Goal: Transaction & Acquisition: Purchase product/service

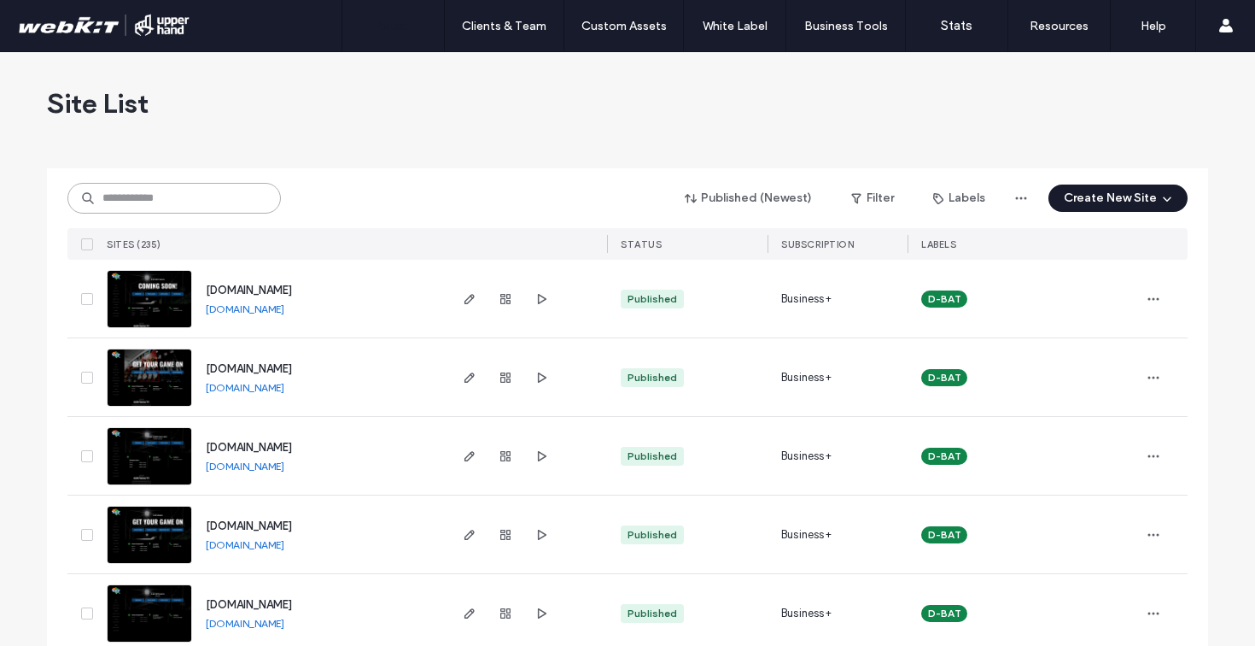
click at [205, 192] on input at bounding box center [174, 198] width 214 height 31
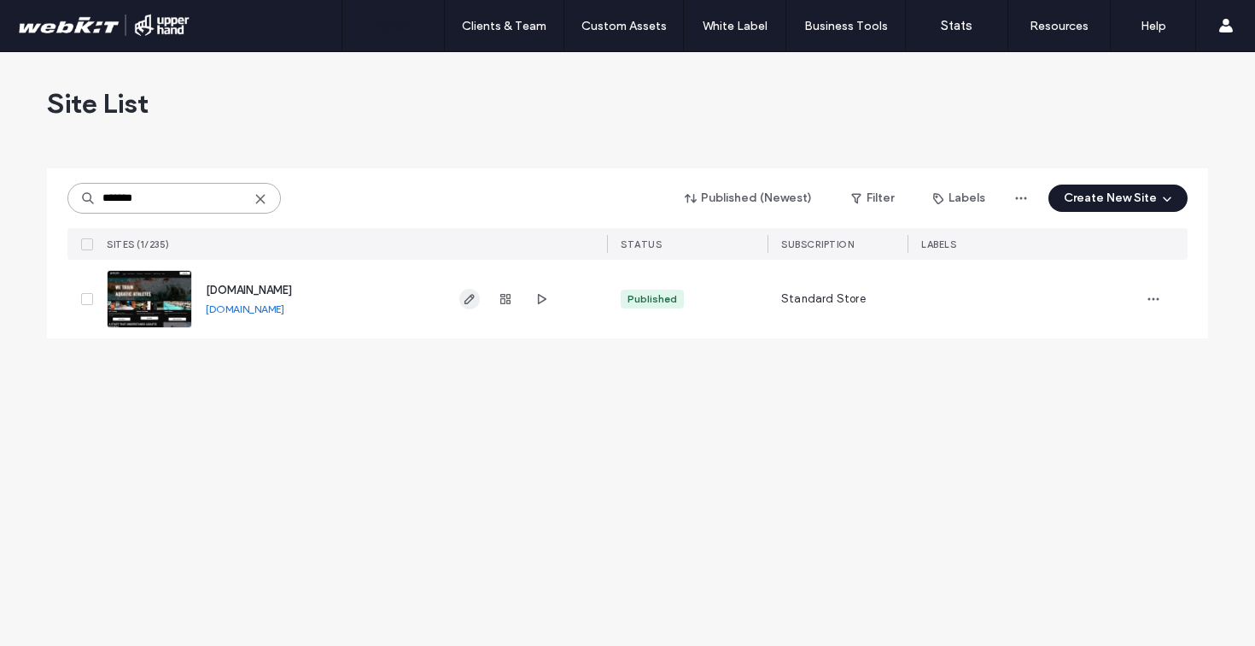
type input "*******"
click at [474, 300] on icon "button" at bounding box center [470, 299] width 14 height 14
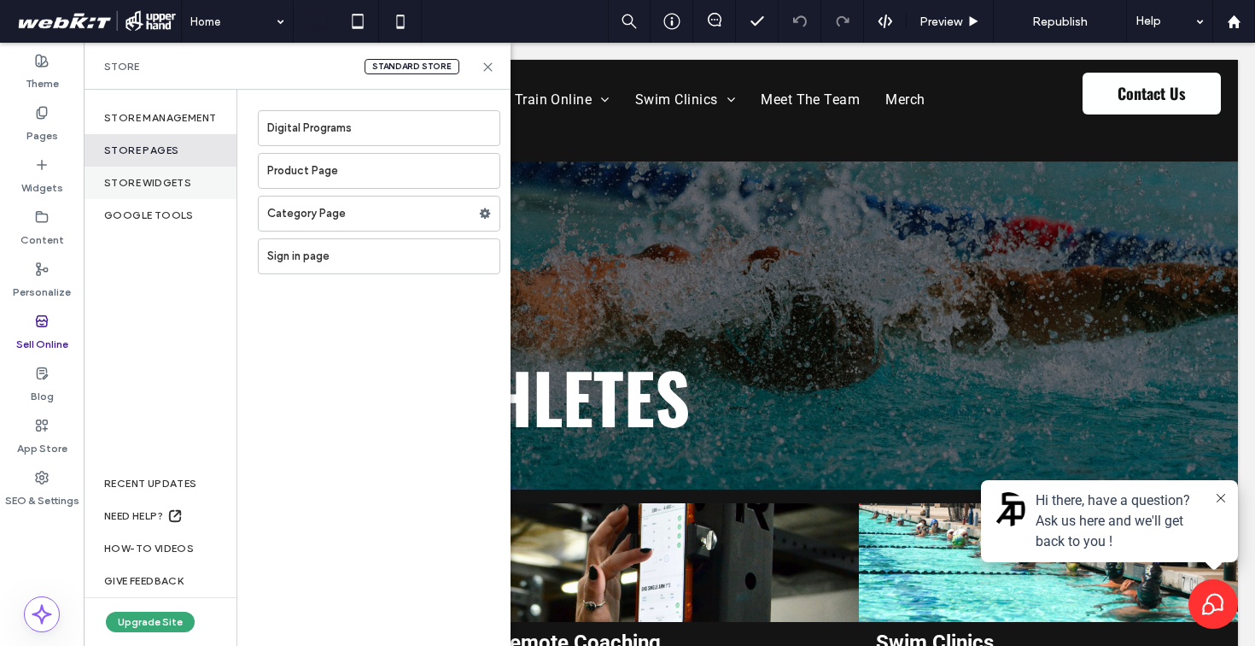
click at [168, 183] on div "store widgets" at bounding box center [160, 183] width 153 height 32
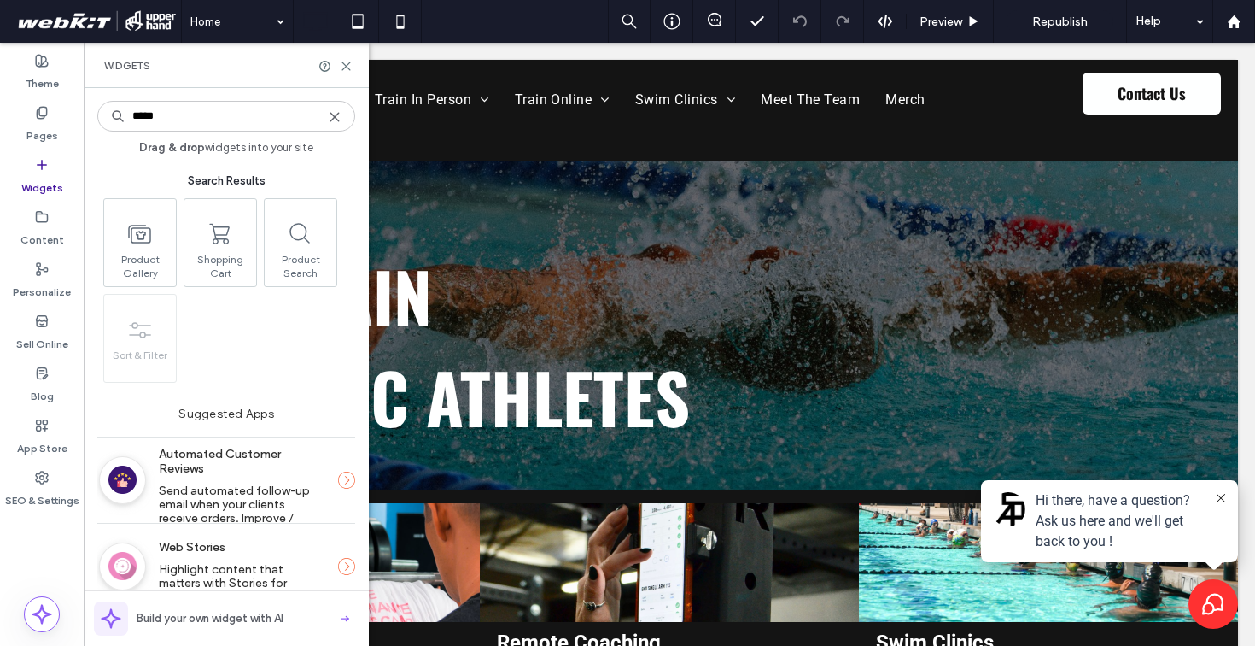
click at [44, 170] on icon at bounding box center [42, 165] width 14 height 14
click at [48, 114] on icon at bounding box center [42, 113] width 14 height 14
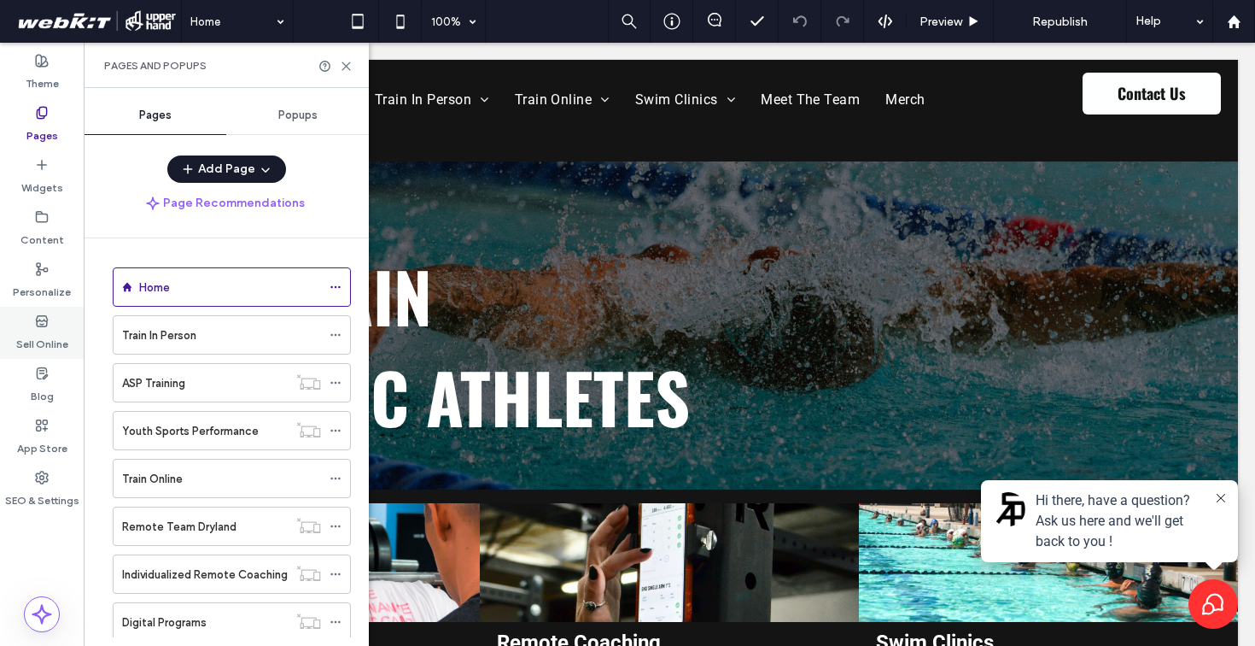
click at [26, 321] on div "Sell Online" at bounding box center [42, 333] width 84 height 52
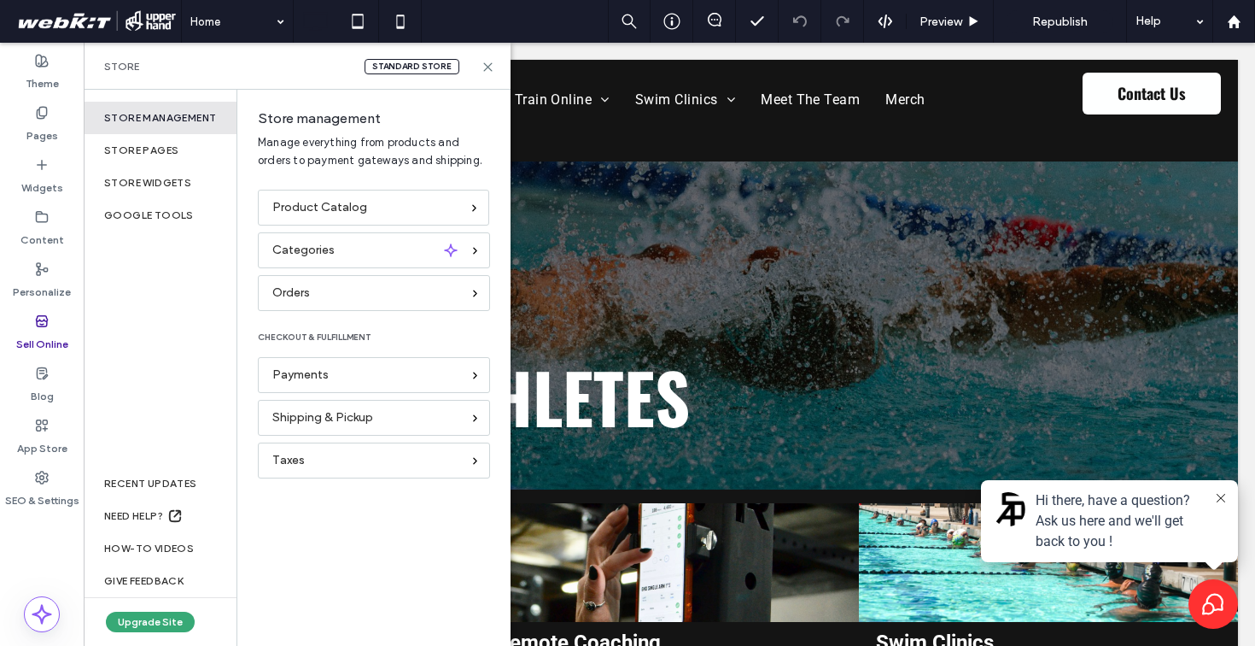
click at [401, 69] on div "Standard store" at bounding box center [412, 66] width 95 height 15
click at [189, 214] on div "Google Tools" at bounding box center [160, 215] width 153 height 32
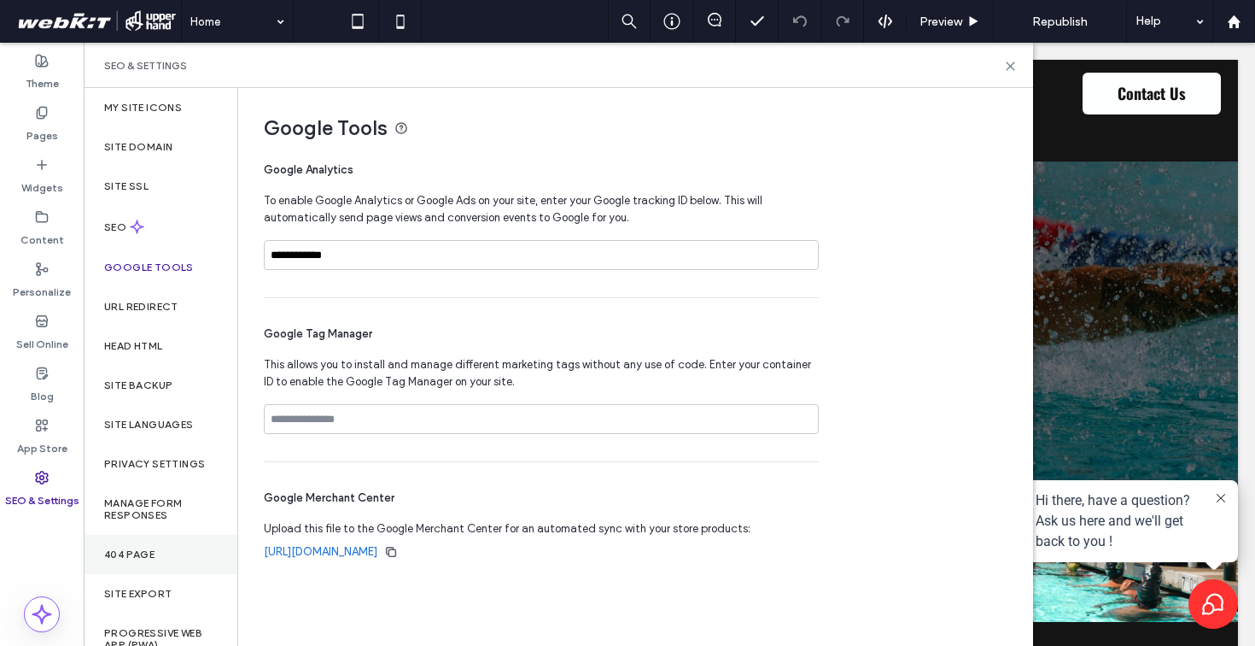
scroll to position [19, 0]
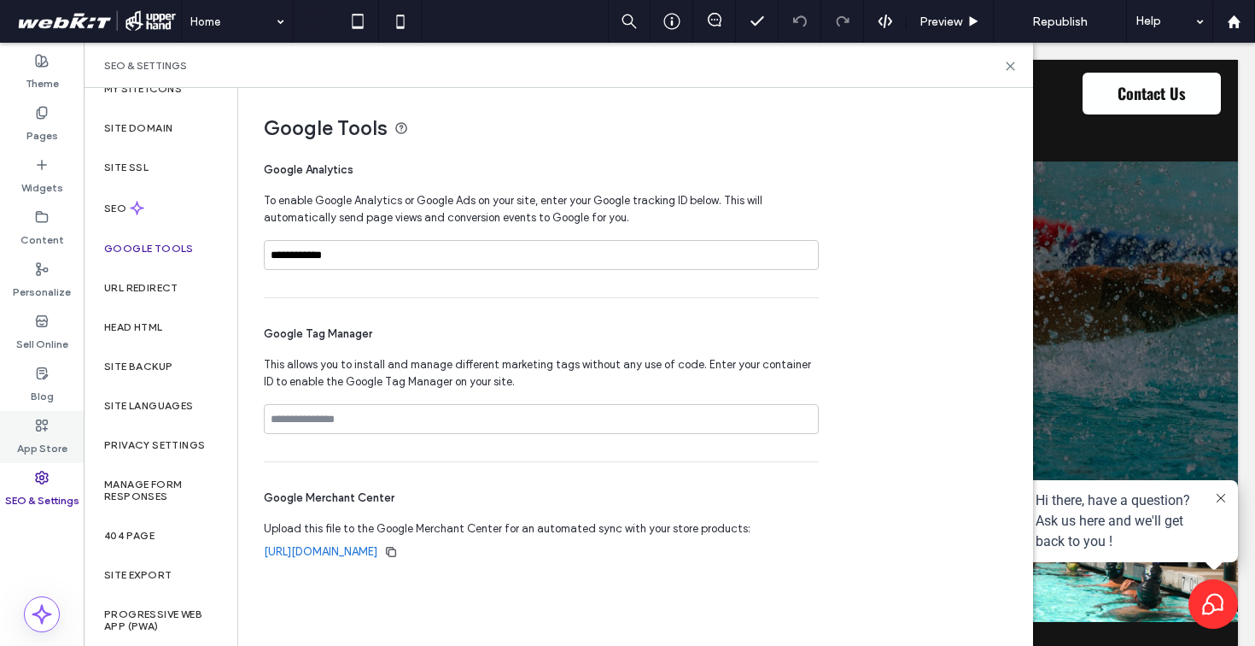
click at [42, 435] on label "App Store" at bounding box center [42, 444] width 50 height 24
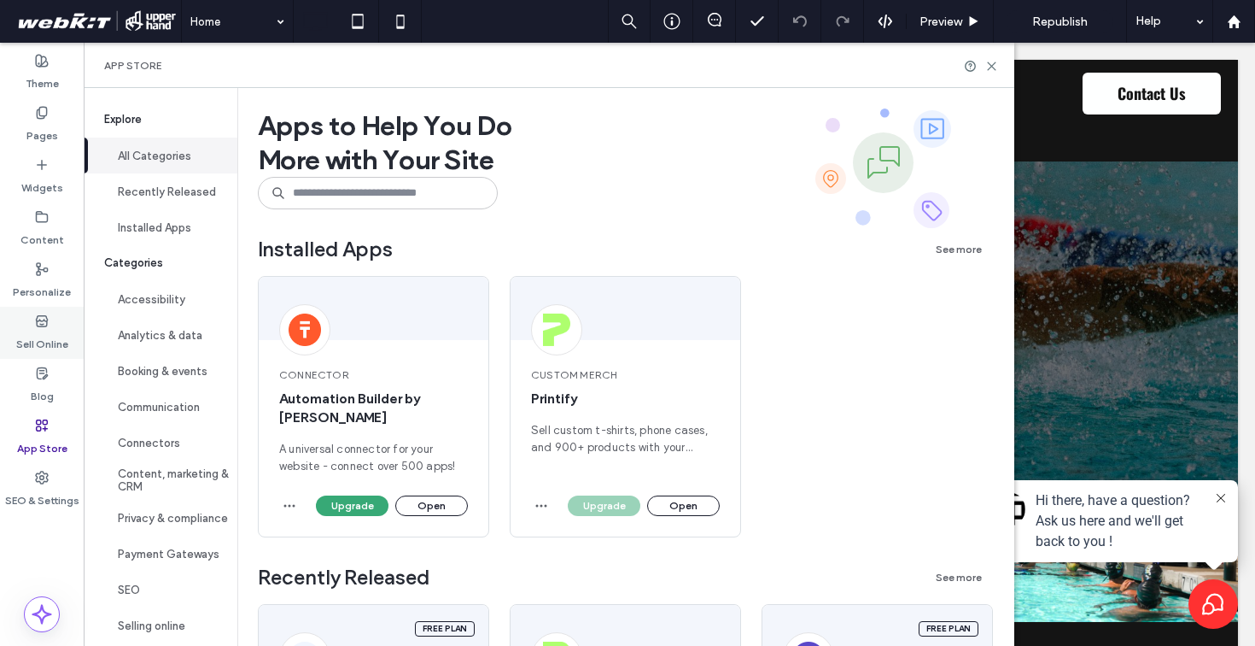
click at [43, 336] on label "Sell Online" at bounding box center [42, 340] width 52 height 24
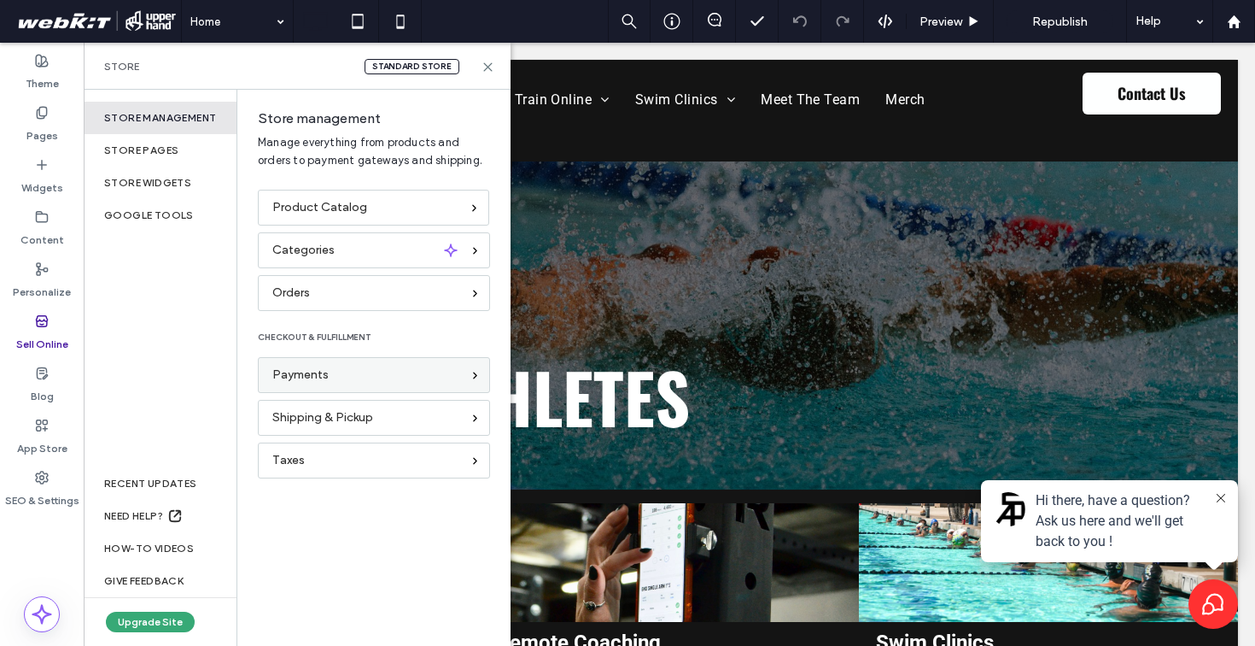
click at [406, 375] on div "Payments" at bounding box center [366, 375] width 189 height 19
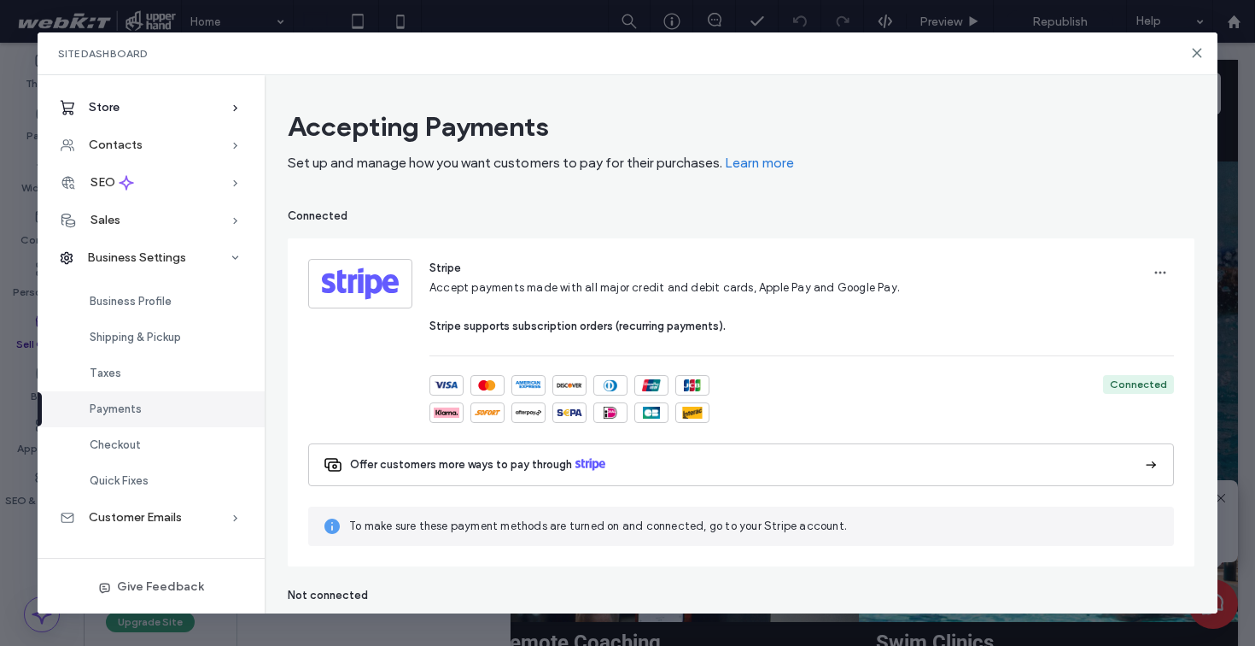
click at [140, 112] on div "Store" at bounding box center [151, 108] width 227 height 38
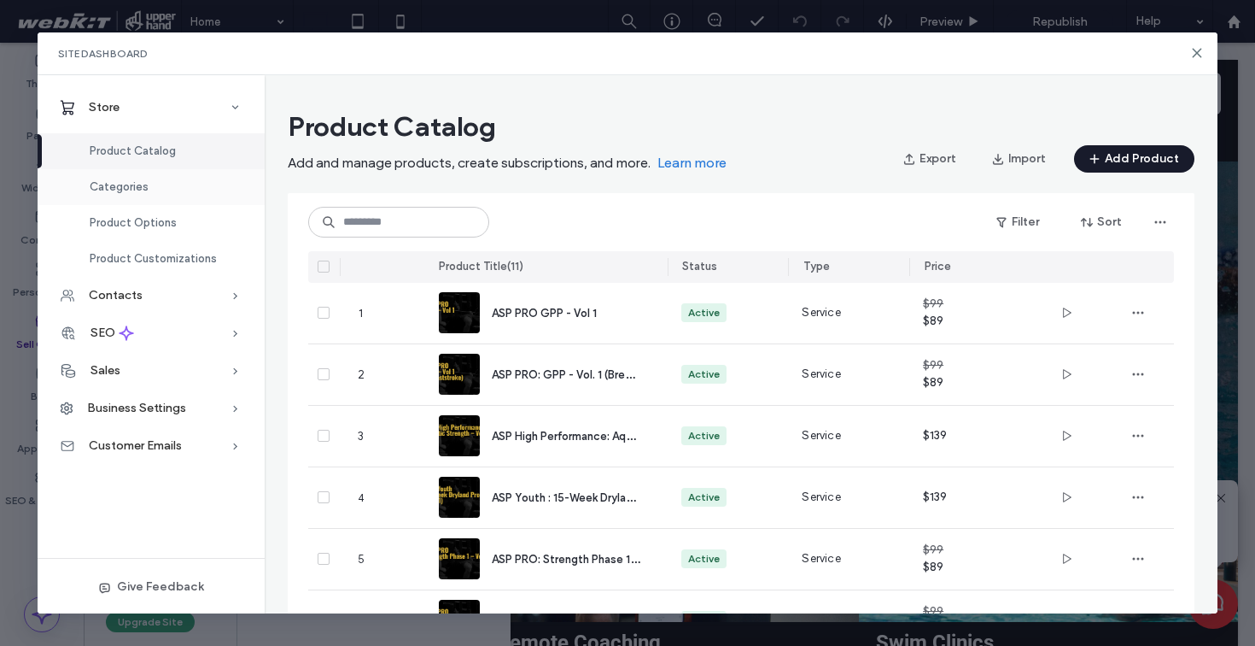
click at [161, 181] on div "Categories" at bounding box center [151, 187] width 227 height 36
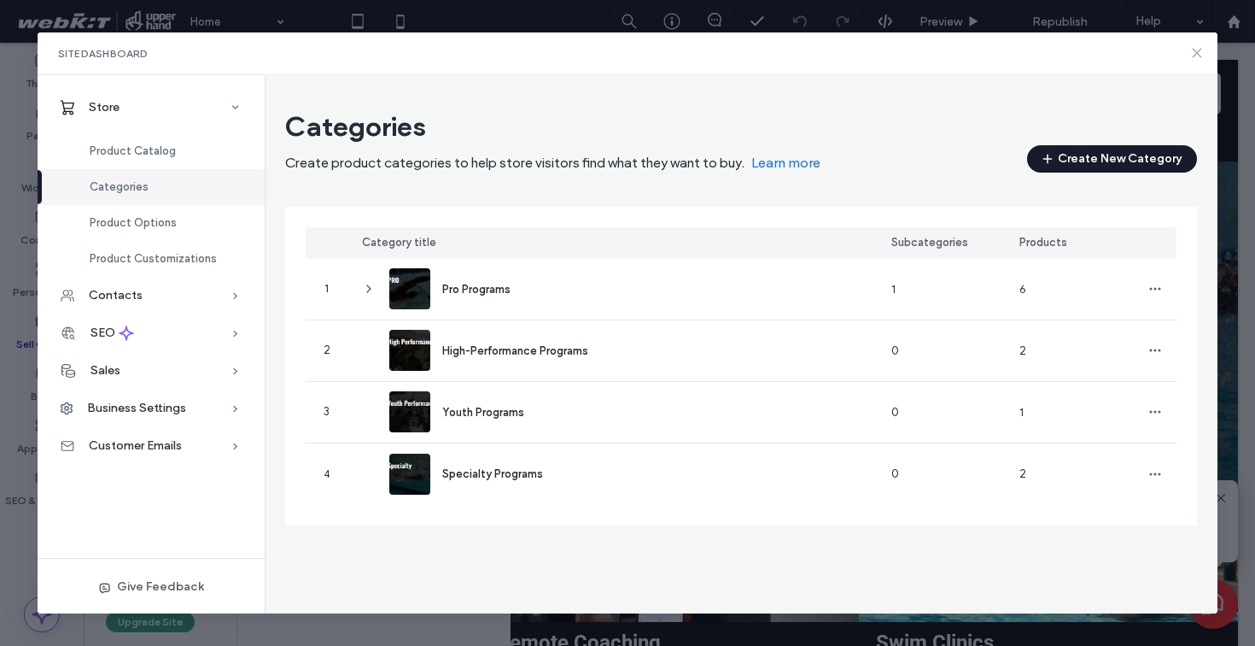
click at [1199, 53] on icon at bounding box center [1198, 53] width 14 height 14
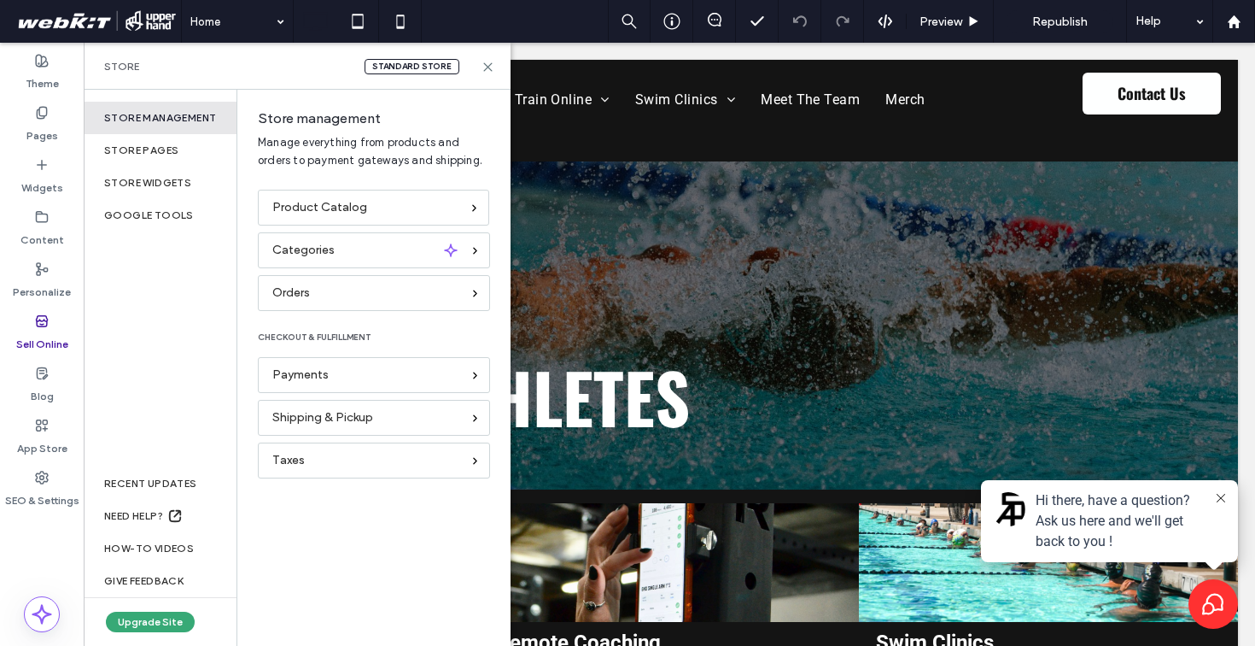
scroll to position [0, 0]
click at [133, 512] on div "NEED HELP?" at bounding box center [160, 516] width 153 height 32
click at [28, 326] on div "Sell Online" at bounding box center [42, 333] width 84 height 52
click at [338, 205] on span "Product Catalog" at bounding box center [319, 207] width 95 height 19
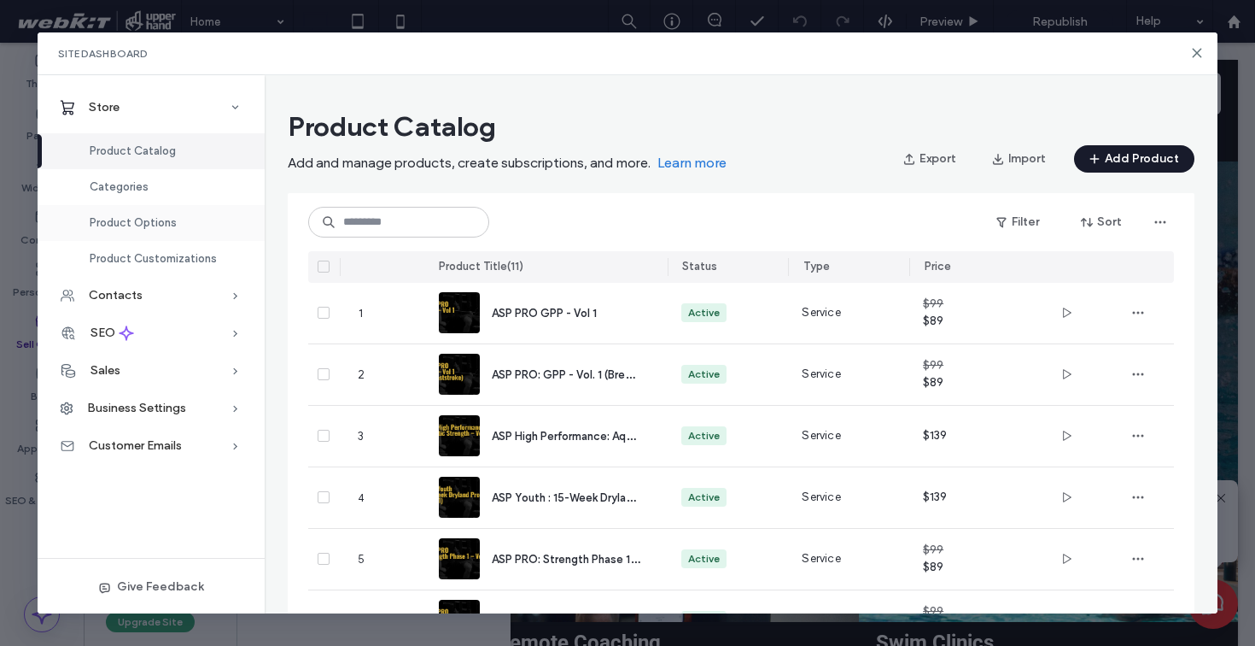
click at [175, 229] on div "Product Options" at bounding box center [151, 223] width 227 height 36
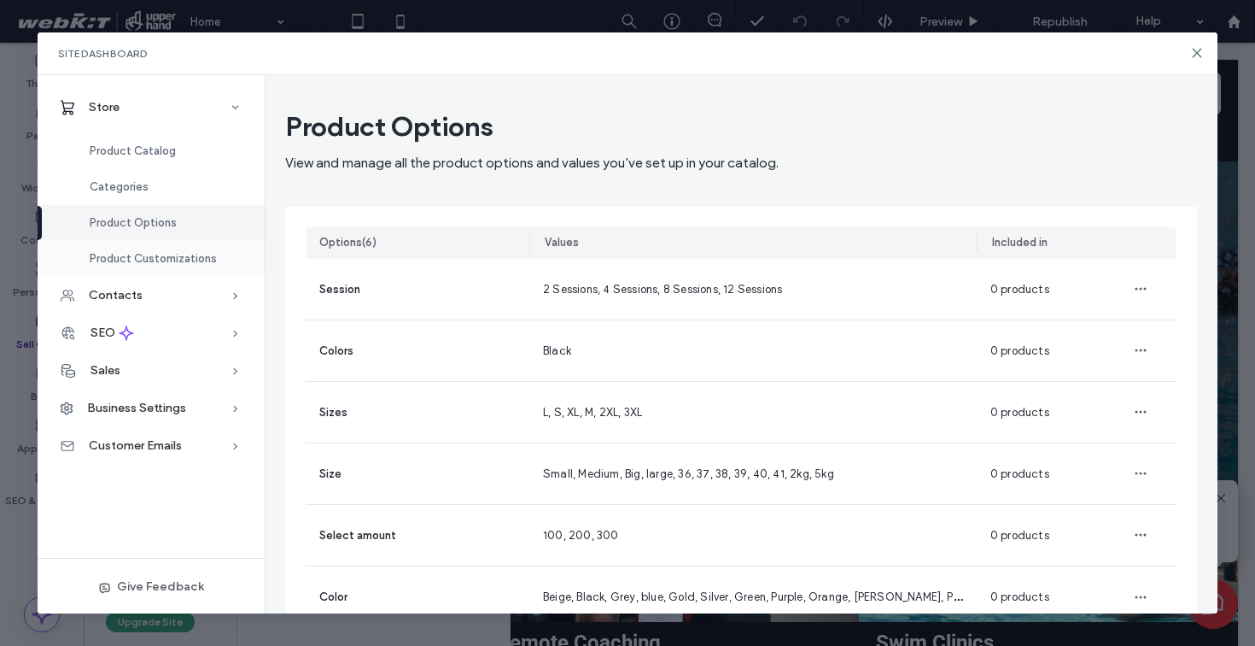
click at [203, 251] on div "Product Customizations" at bounding box center [151, 259] width 227 height 36
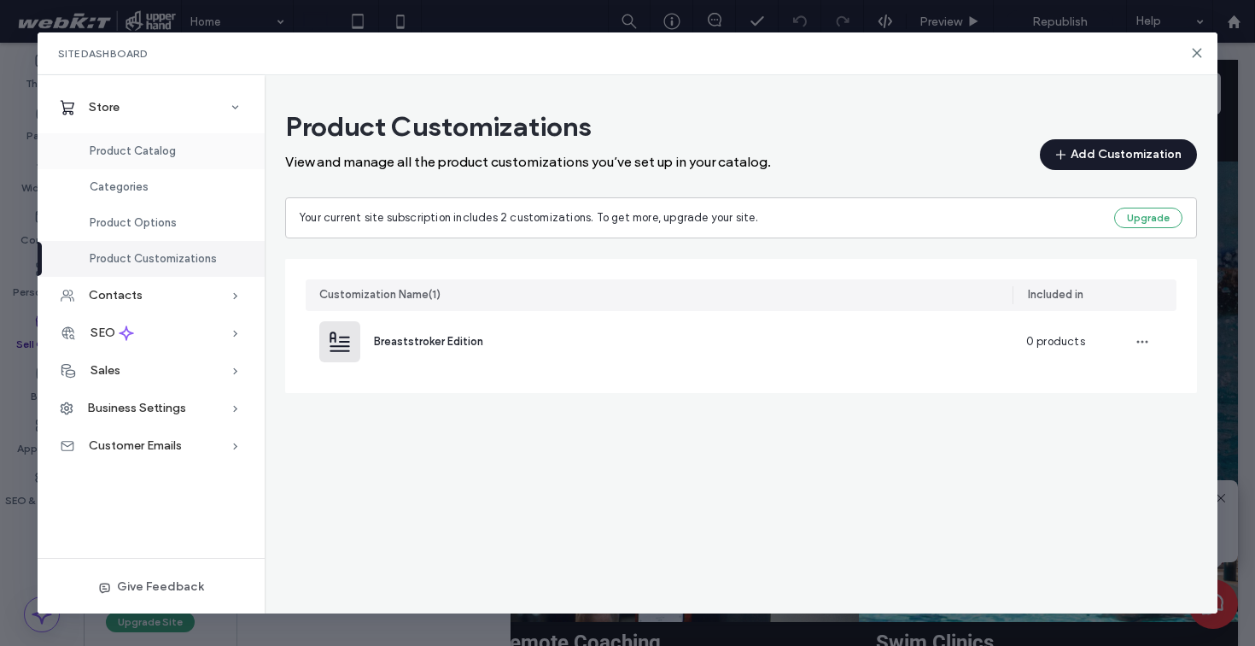
click at [180, 148] on div "Product Catalog" at bounding box center [151, 151] width 227 height 36
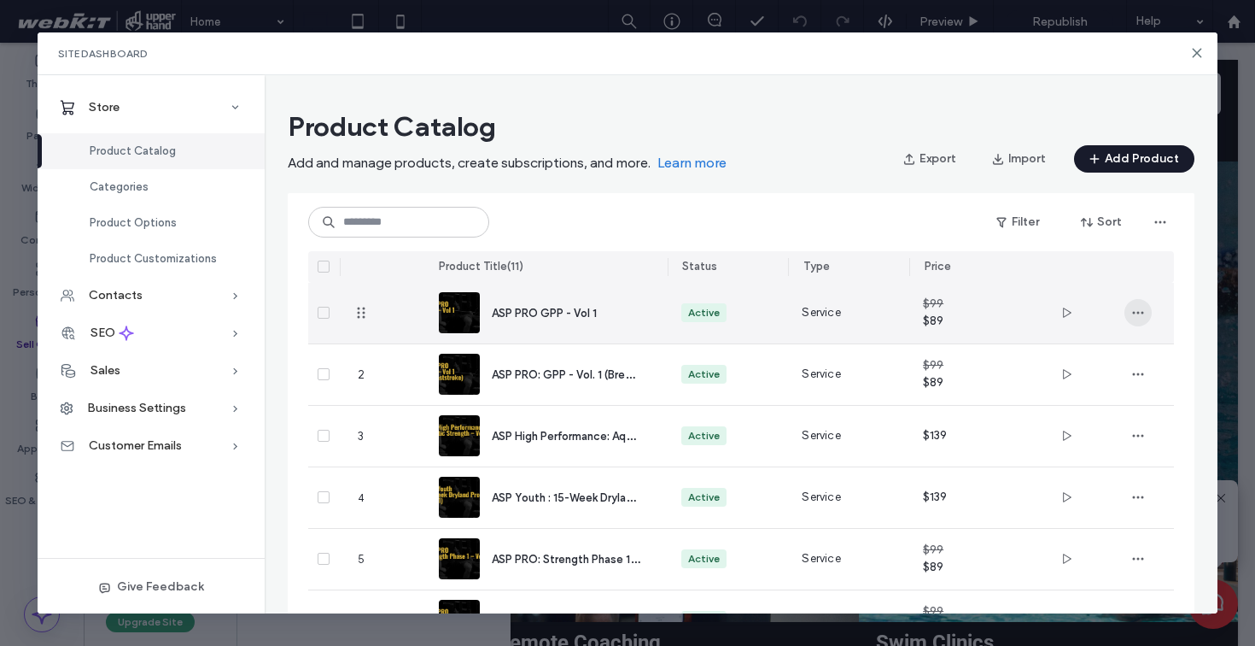
click at [1138, 315] on icon "button" at bounding box center [1139, 313] width 14 height 14
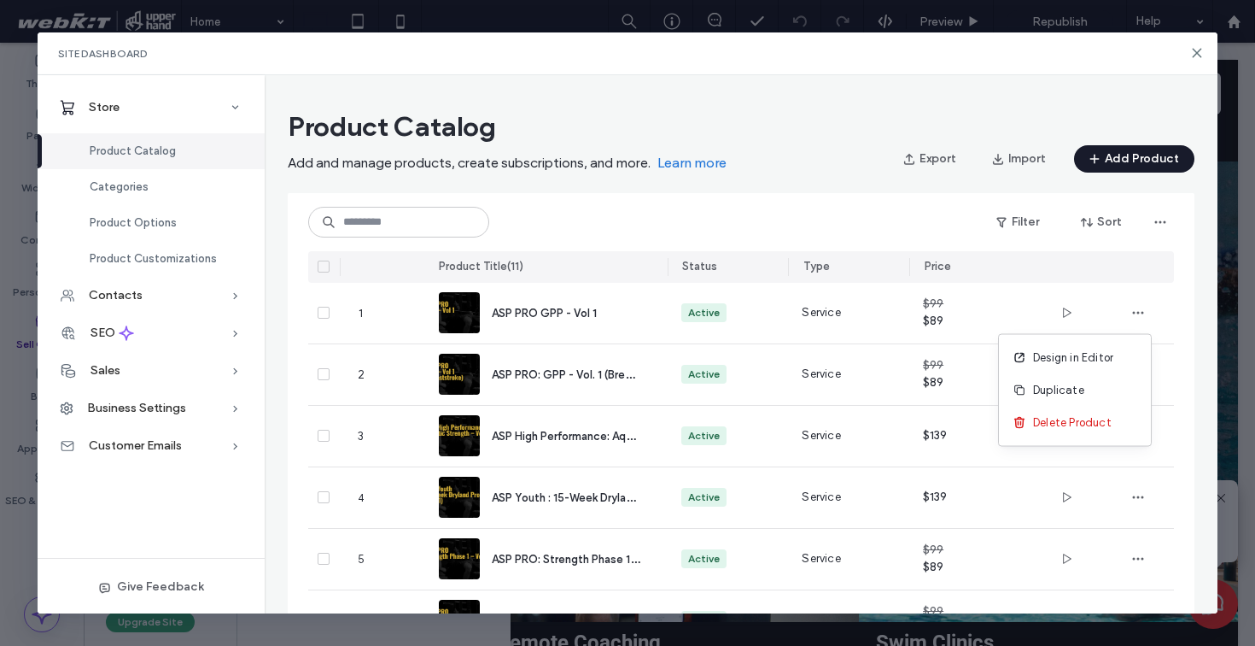
click at [1091, 108] on section "Product Catalog Add and manage products, create subscriptions, and more. Learn …" at bounding box center [741, 540] width 948 height 877
click at [1115, 163] on button "Add Product" at bounding box center [1134, 158] width 120 height 27
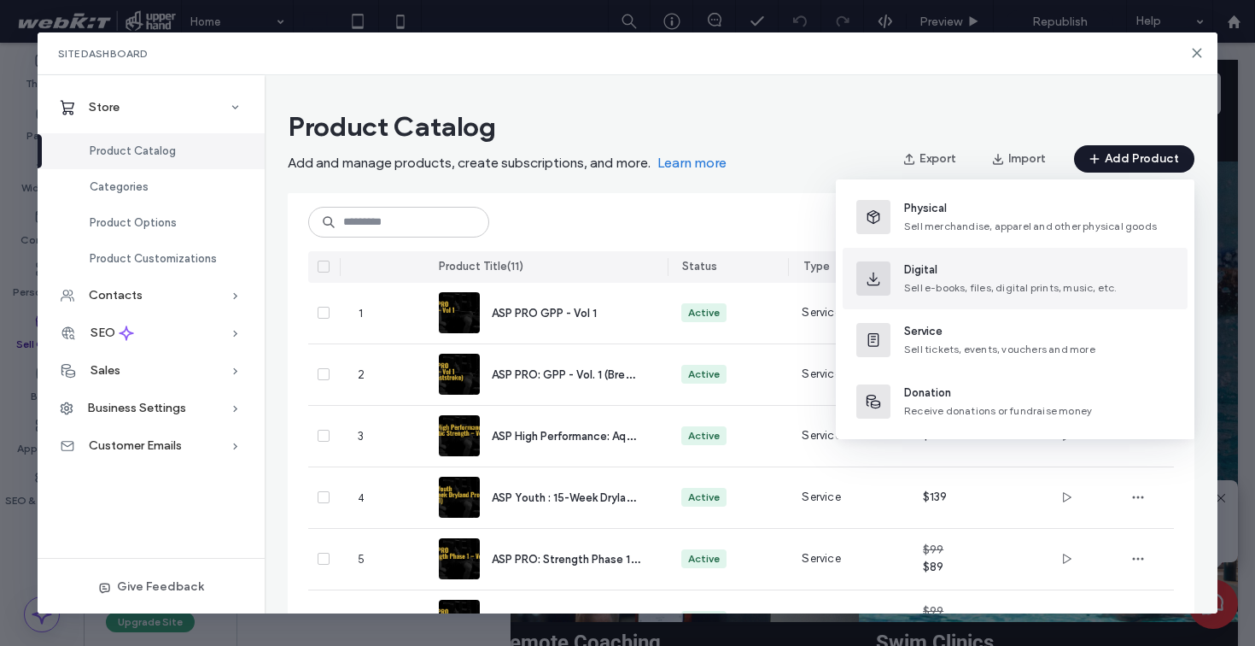
click at [1019, 288] on span "Sell e-books, files, digital prints, music, etc." at bounding box center [1011, 287] width 214 height 13
